Goal: Check status: Check status

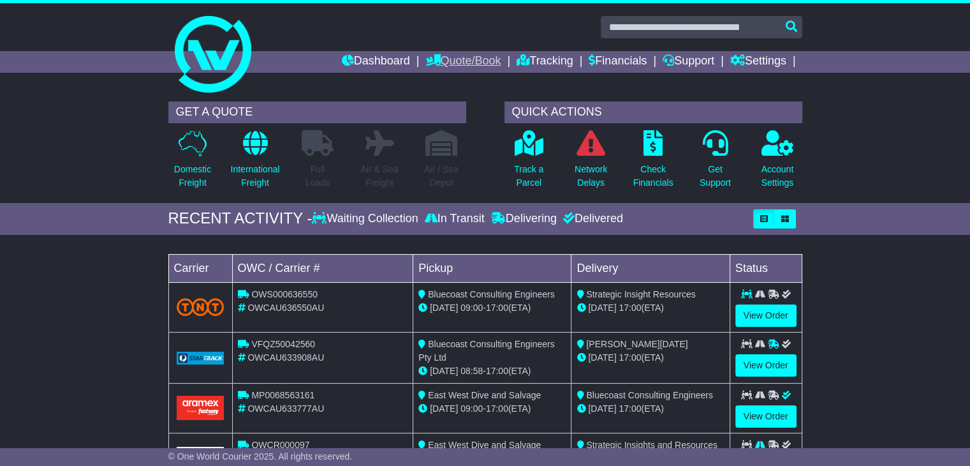
click at [469, 64] on link "Quote/Book" at bounding box center [463, 62] width 75 height 22
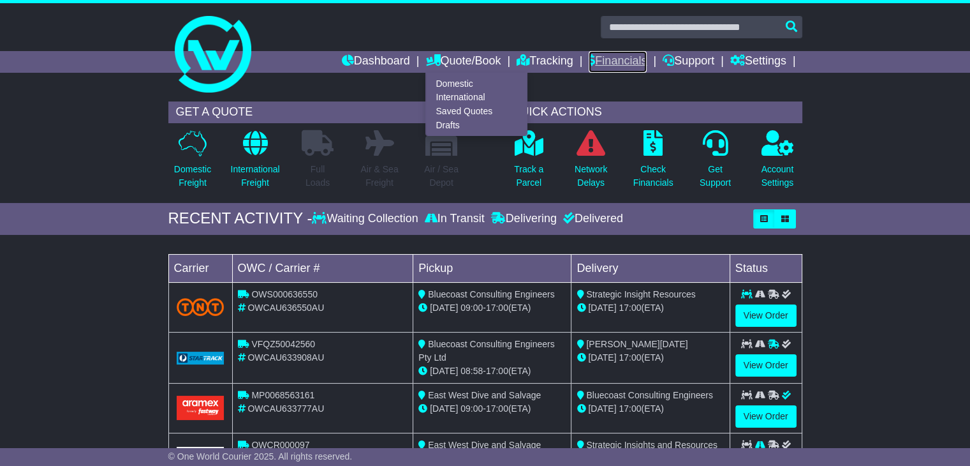
click at [613, 67] on link "Financials" at bounding box center [618, 62] width 58 height 22
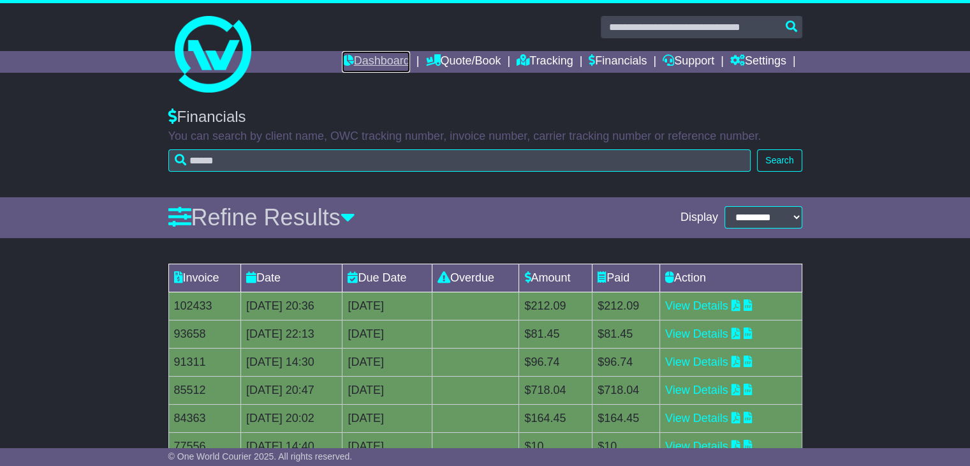
click at [387, 61] on link "Dashboard" at bounding box center [376, 62] width 68 height 22
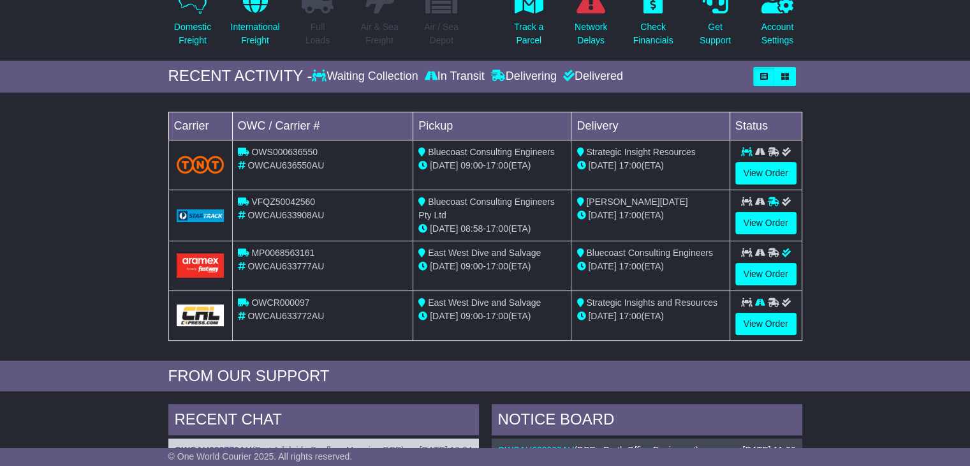
scroll to position [128, 0]
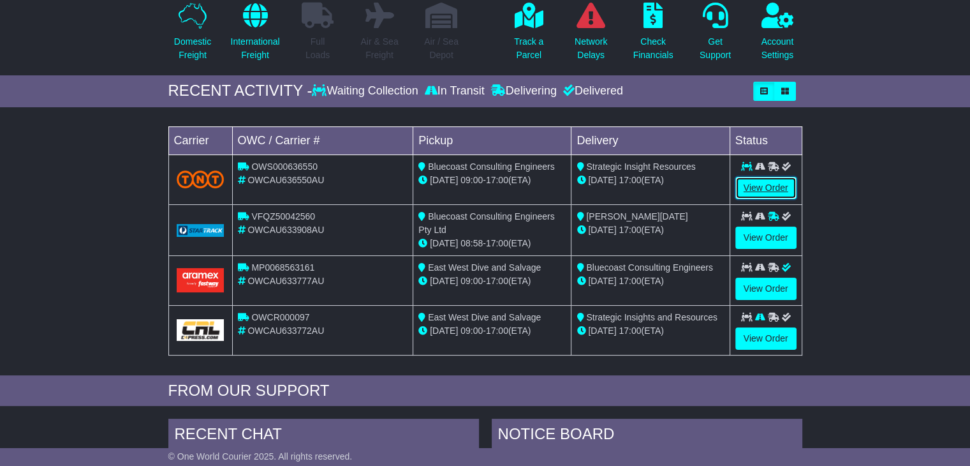
click at [743, 186] on link "View Order" at bounding box center [766, 188] width 61 height 22
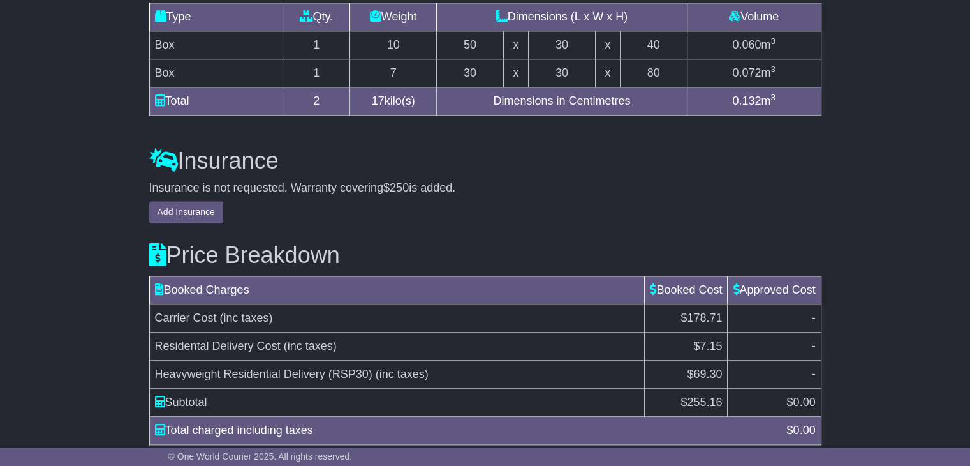
scroll to position [1325, 0]
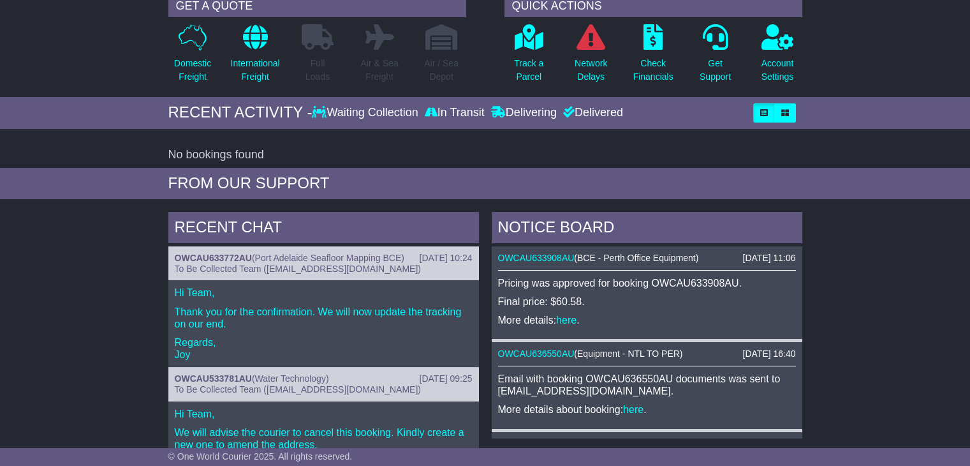
scroll to position [64, 0]
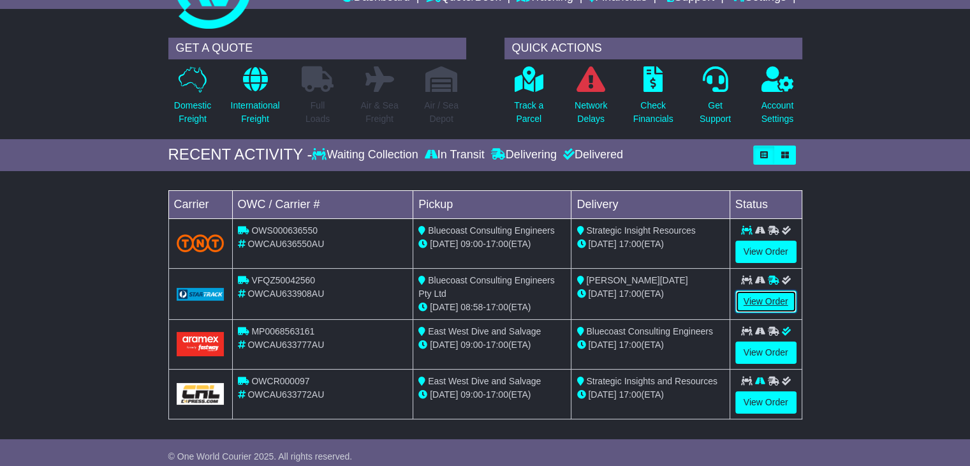
click at [758, 302] on link "View Order" at bounding box center [766, 301] width 61 height 22
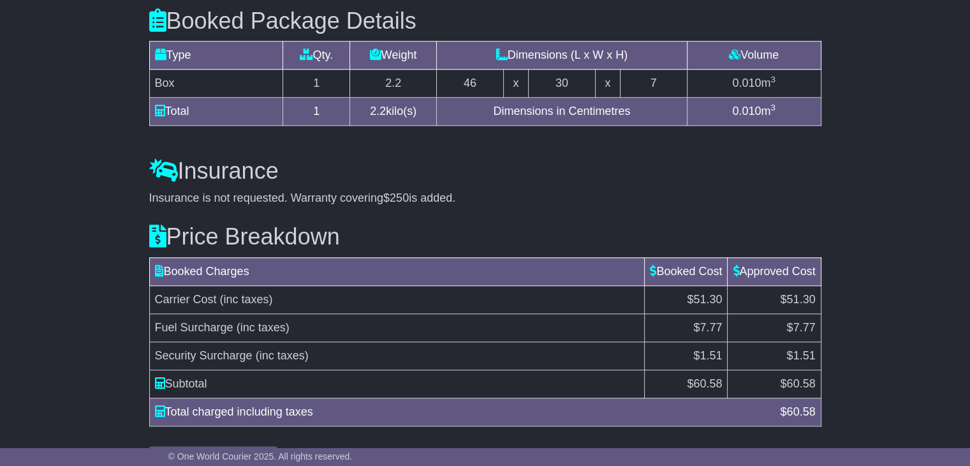
scroll to position [1142, 0]
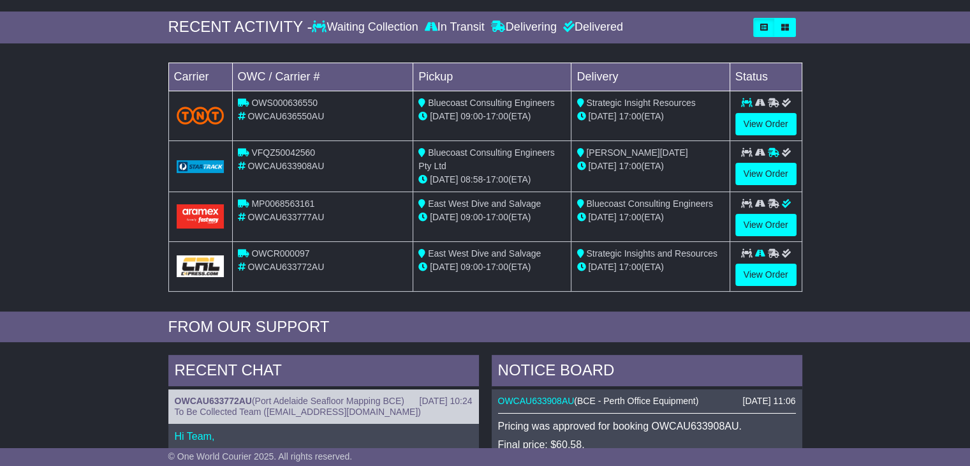
scroll to position [128, 0]
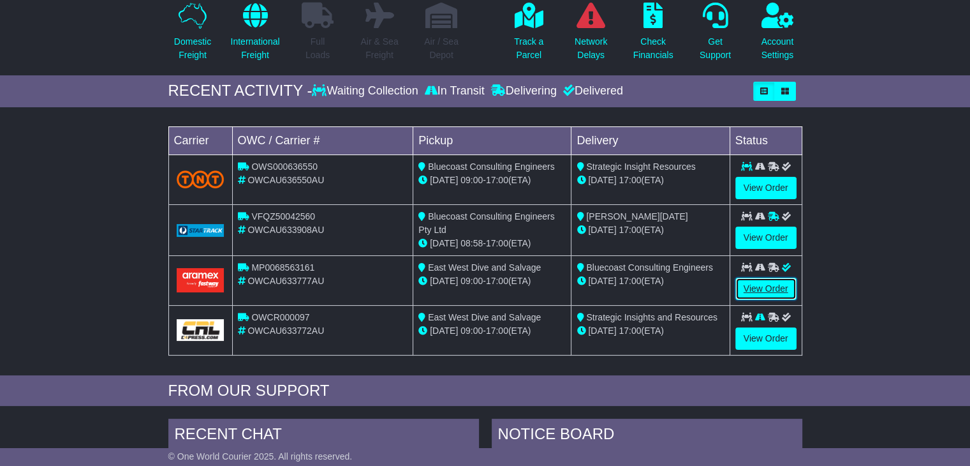
click at [766, 286] on link "View Order" at bounding box center [766, 289] width 61 height 22
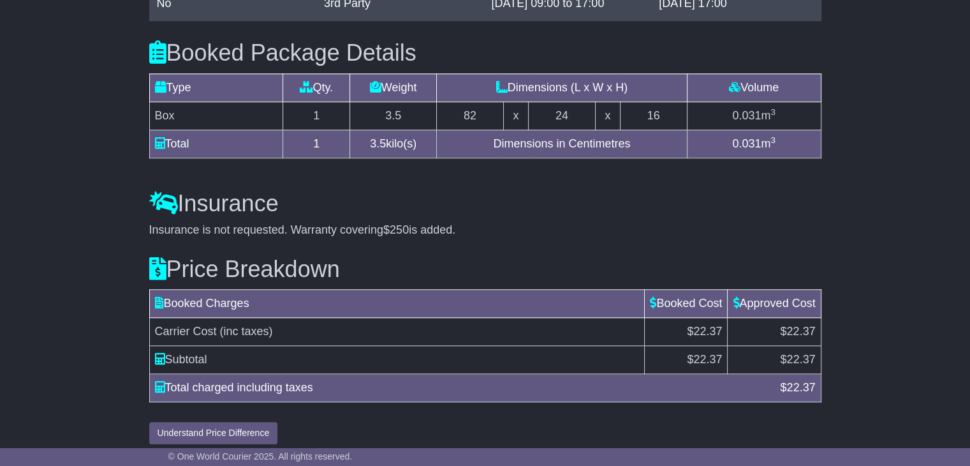
scroll to position [1090, 0]
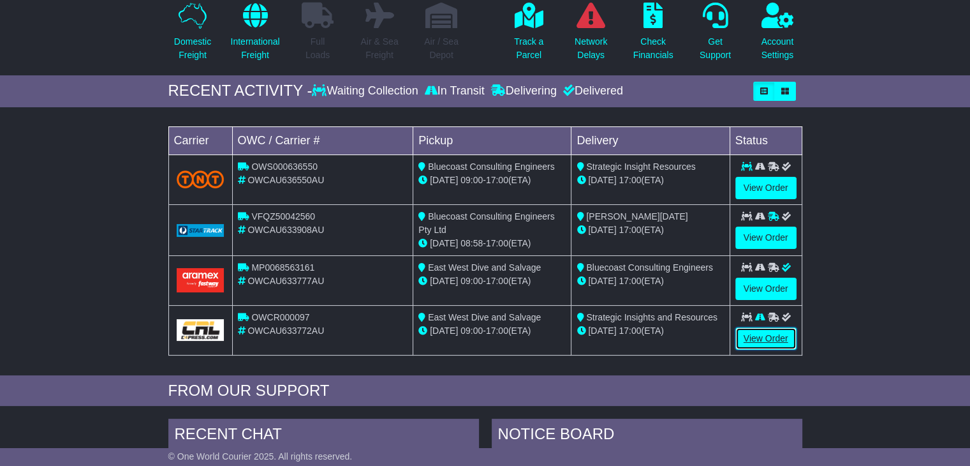
click at [769, 336] on link "View Order" at bounding box center [766, 338] width 61 height 22
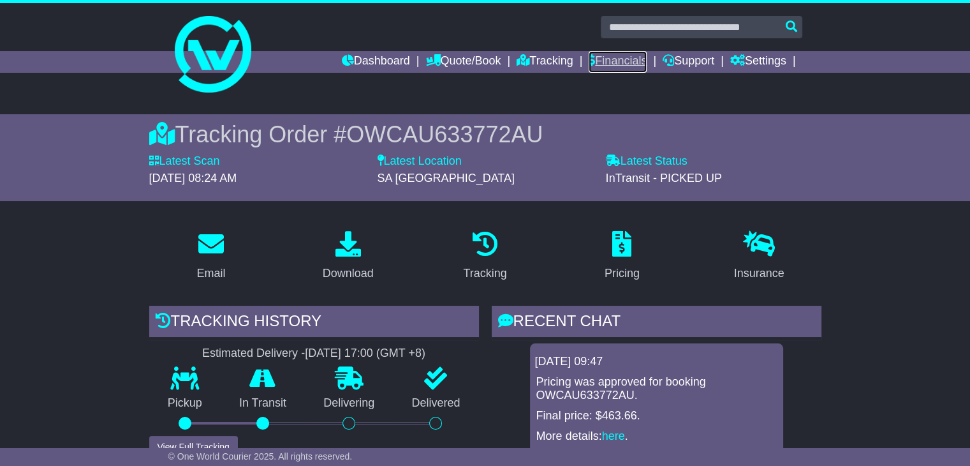
click at [610, 56] on link "Financials" at bounding box center [618, 62] width 58 height 22
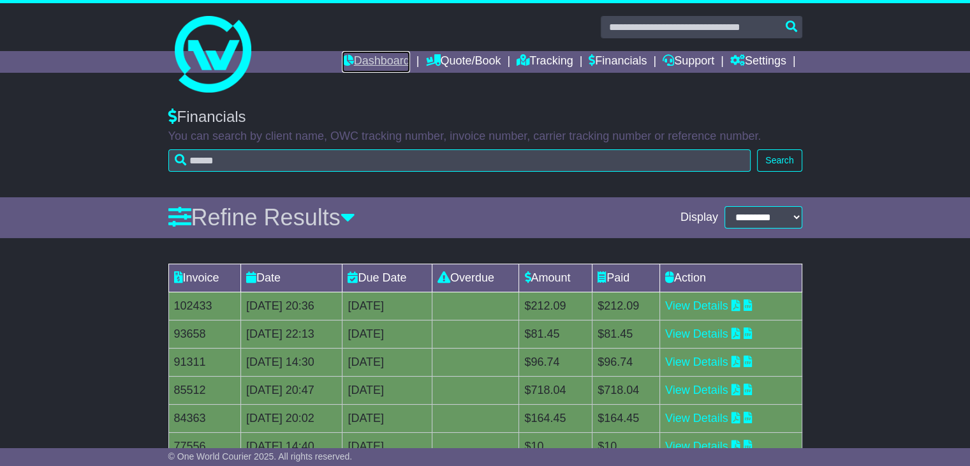
click at [345, 56] on link "Dashboard" at bounding box center [376, 62] width 68 height 22
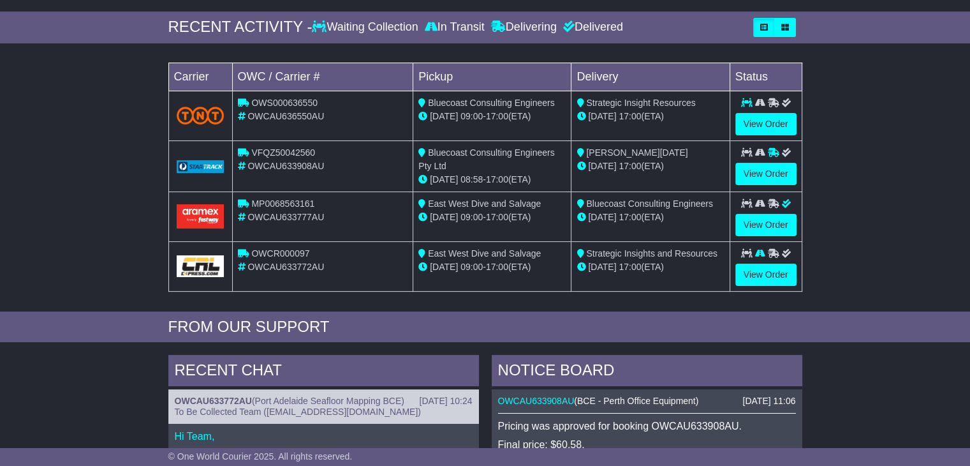
scroll to position [128, 0]
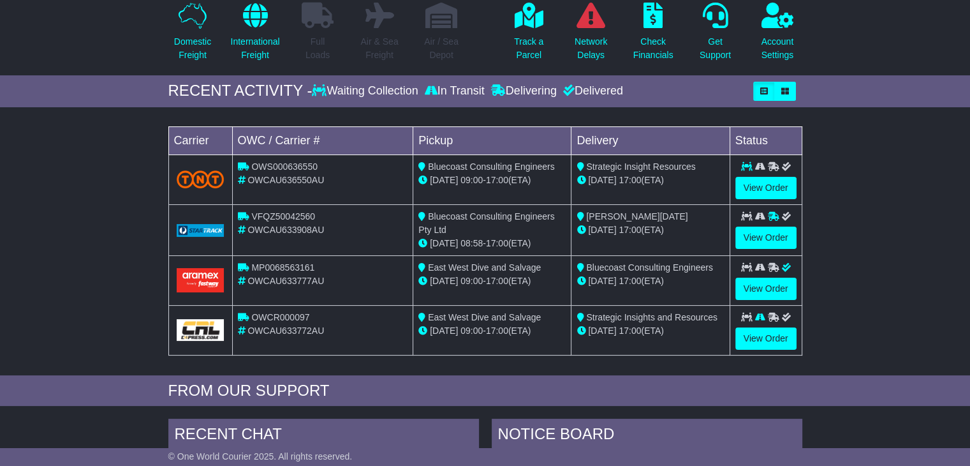
click at [386, 97] on div "Waiting Collection" at bounding box center [366, 91] width 109 height 14
click at [386, 90] on div "Waiting Collection" at bounding box center [366, 91] width 109 height 14
click at [740, 188] on link "View Order" at bounding box center [766, 188] width 61 height 22
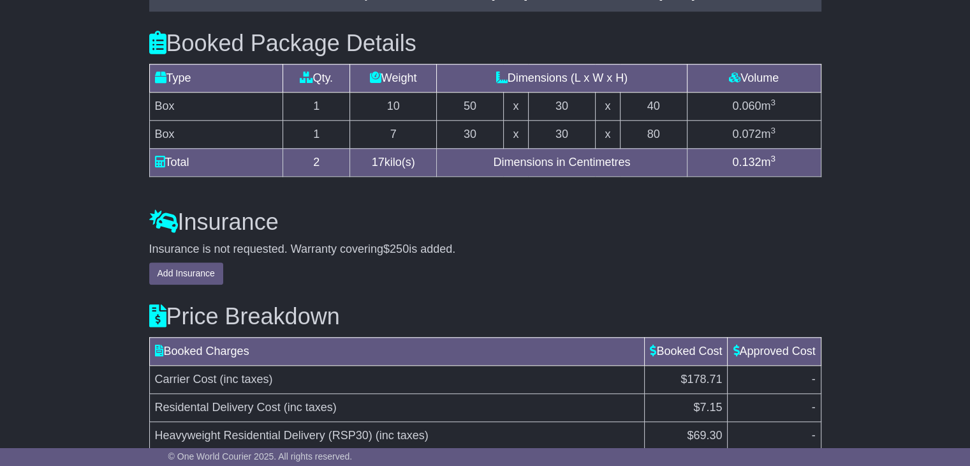
scroll to position [1325, 0]
